Goal: Information Seeking & Learning: Learn about a topic

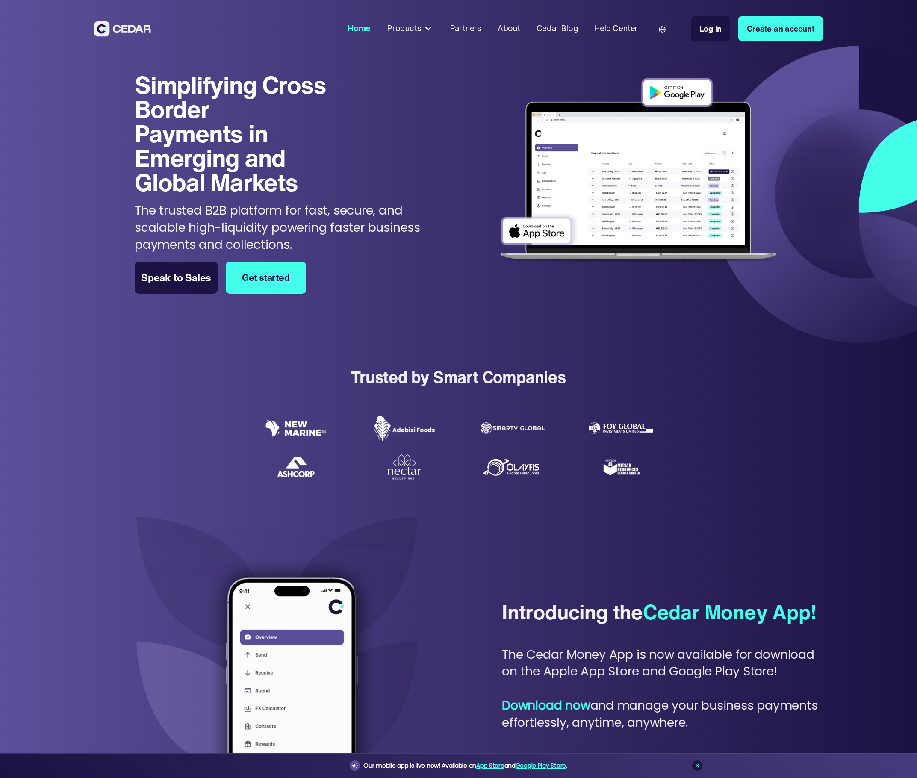
click at [88, 266] on div "Simplifying Cross Border Payments in Emerging and Global Markets Simplifying Cr…" at bounding box center [458, 194] width 917 height 307
click at [415, 32] on div "Products" at bounding box center [404, 29] width 34 height 12
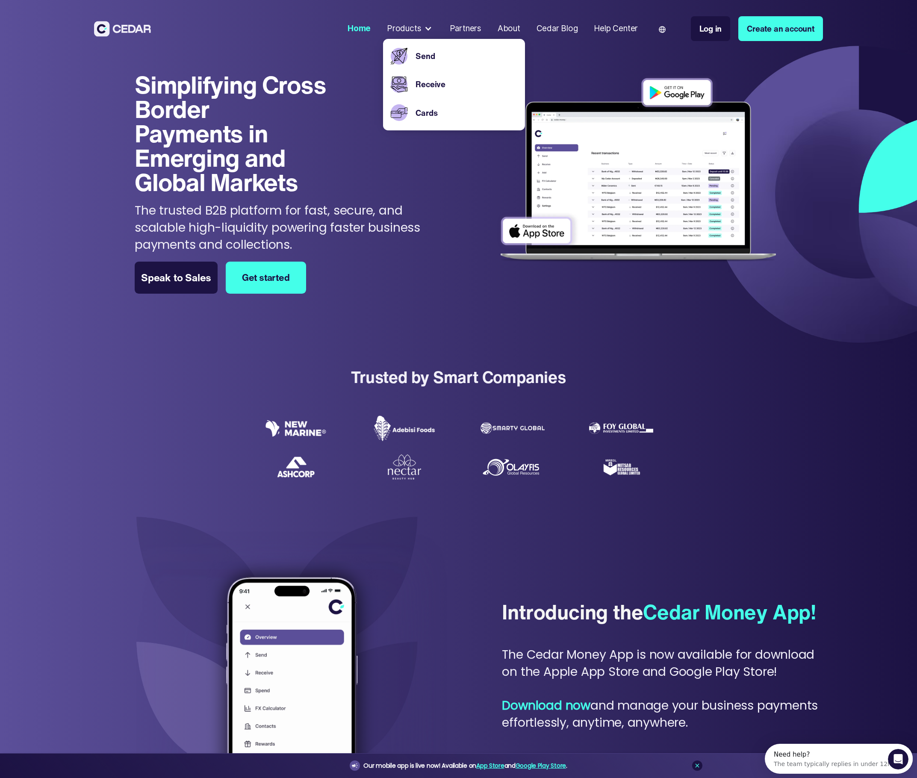
click at [415, 77] on div "Receive" at bounding box center [464, 85] width 105 height 28
click at [416, 81] on link "Receive" at bounding box center [465, 84] width 101 height 12
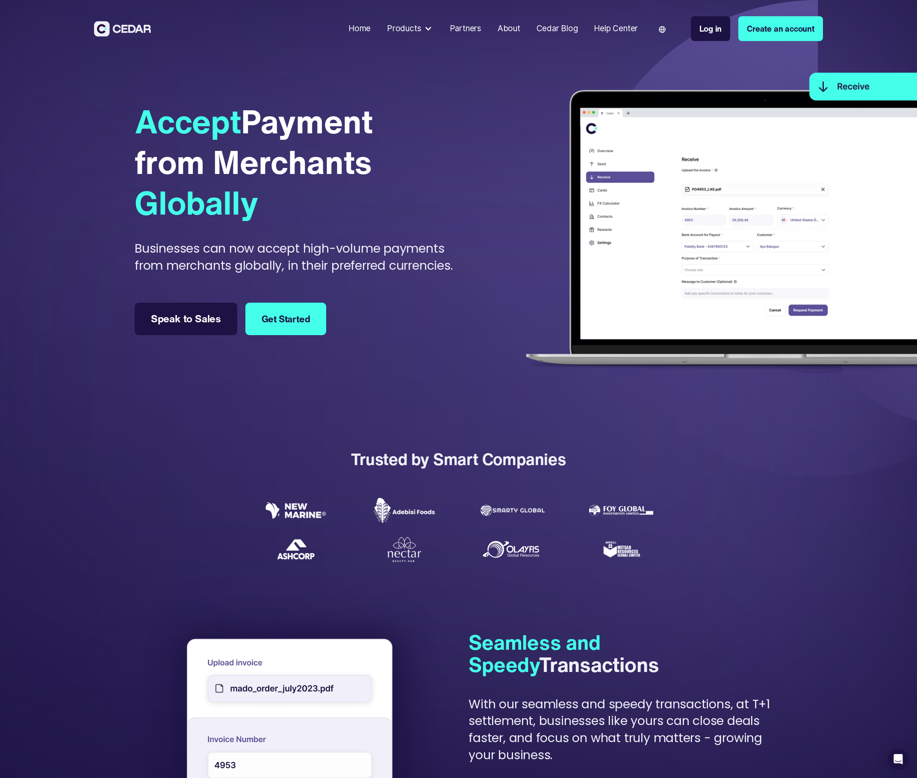
click at [405, 20] on div "Products" at bounding box center [410, 28] width 55 height 20
click at [405, 29] on div "Products" at bounding box center [404, 29] width 34 height 12
click at [414, 15] on nav "Home Products Send Receive Cards Partners About Cedar Blog Help Center Language…" at bounding box center [583, 28] width 478 height 49
click at [413, 27] on div "Products" at bounding box center [404, 29] width 34 height 12
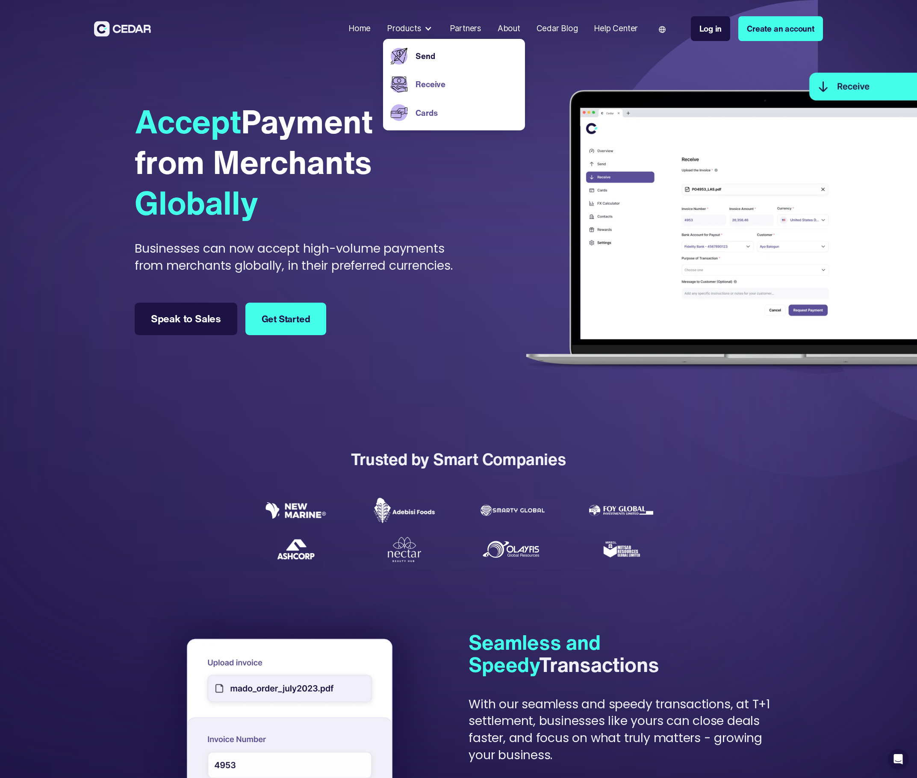
click at [416, 108] on link "Cards" at bounding box center [465, 113] width 101 height 12
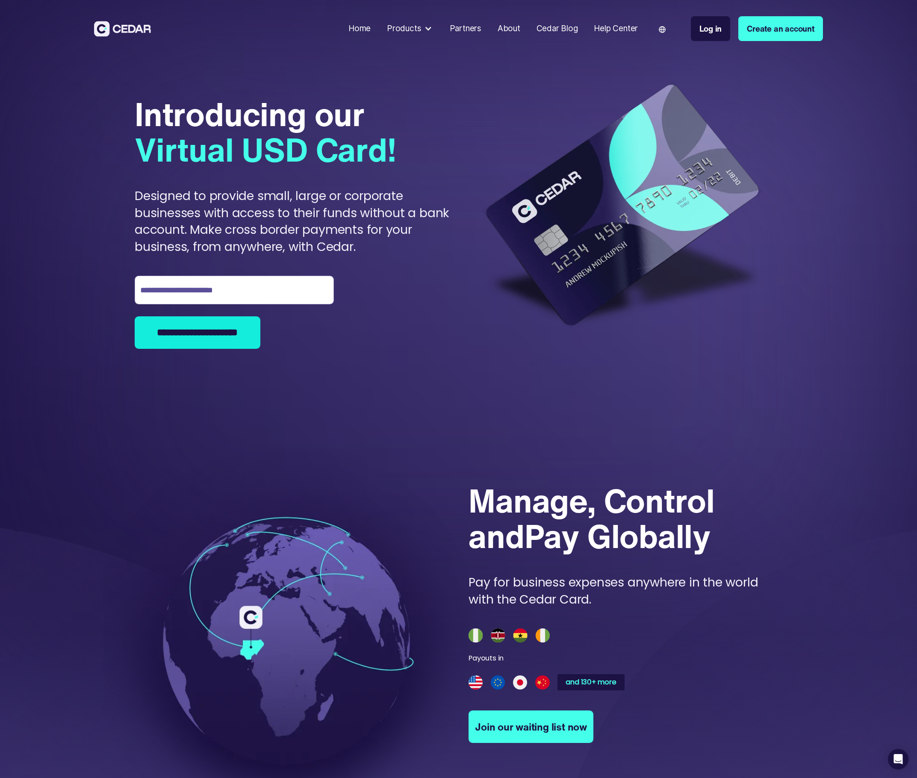
click at [413, 148] on div "**********" at bounding box center [295, 226] width 321 height 354
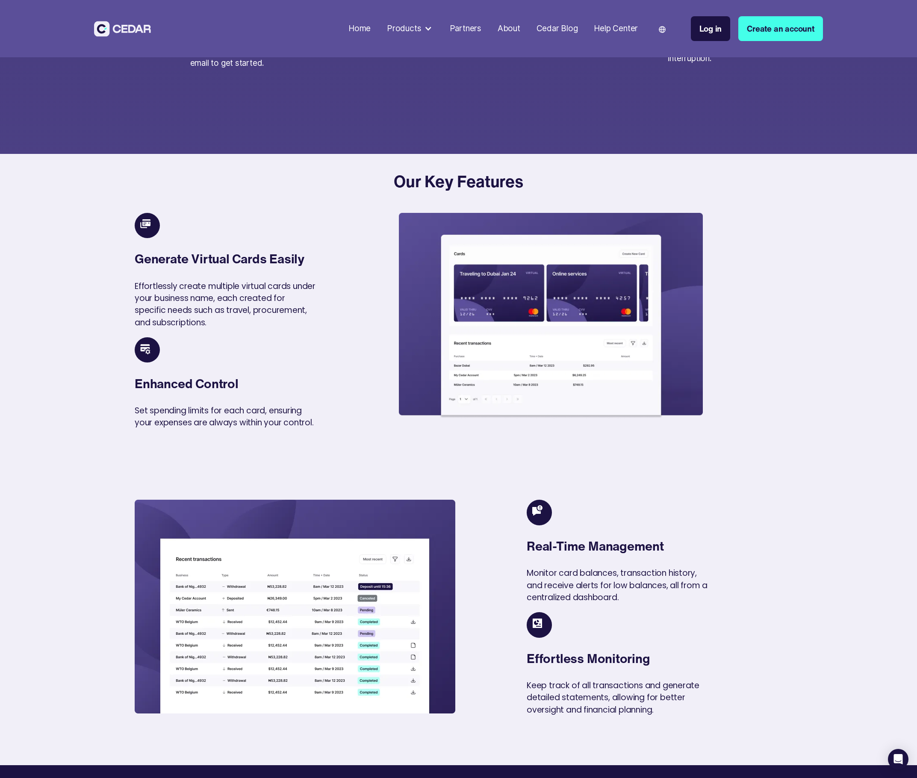
scroll to position [929, 0]
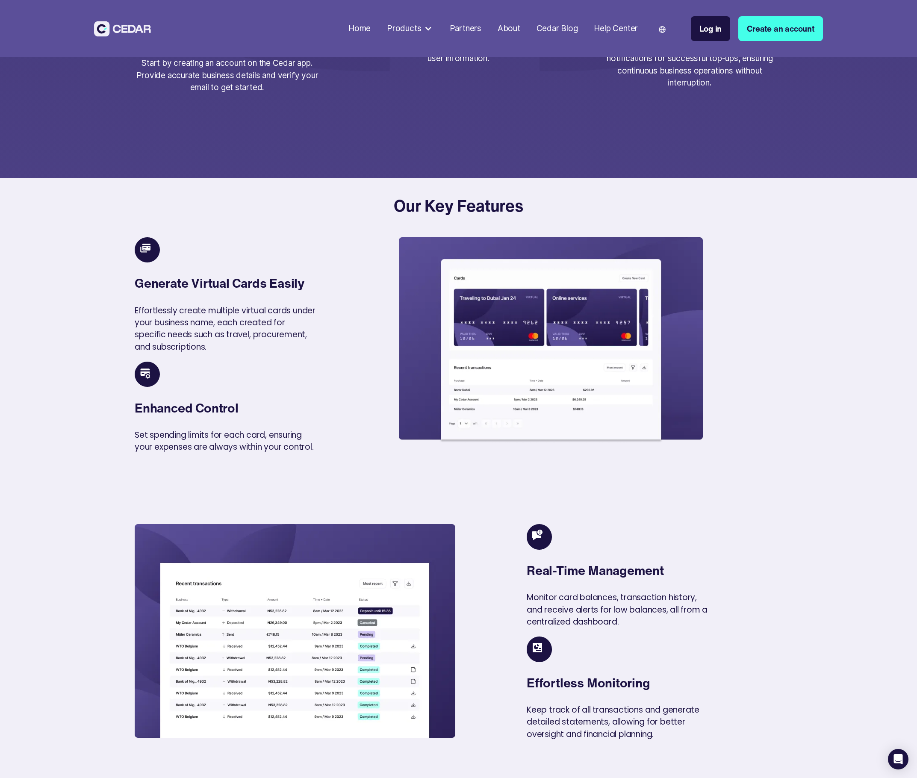
click at [353, 252] on div "Generate Virtual Cards Easily Effortlessly create multiple virtual cards under …" at bounding box center [263, 295] width 256 height 116
